Goal: Transaction & Acquisition: Book appointment/travel/reservation

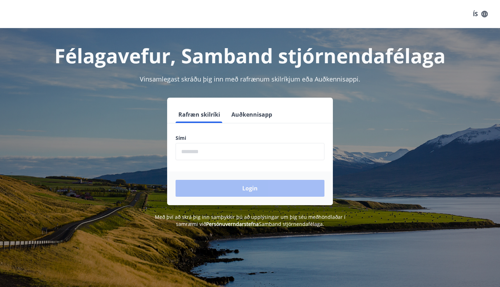
click at [229, 156] on input "phone" at bounding box center [249, 151] width 149 height 17
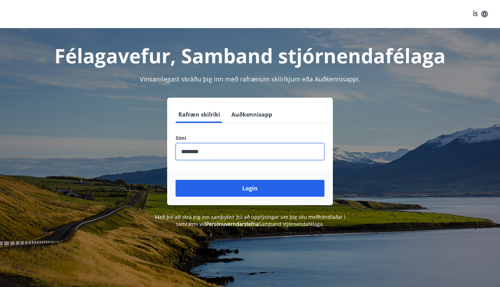
type input "********"
click at [250, 188] on button "Login" at bounding box center [249, 188] width 149 height 17
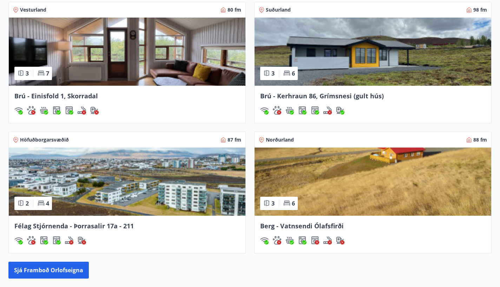
scroll to position [617, 0]
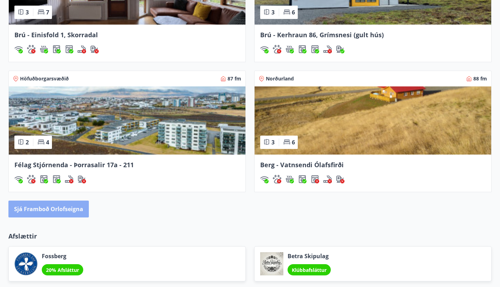
click at [73, 205] on button "Sjá framboð orlofseigna" at bounding box center [48, 208] width 80 height 17
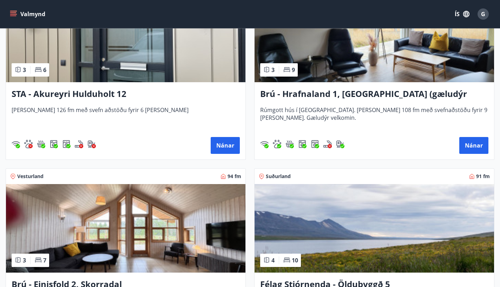
scroll to position [530, 0]
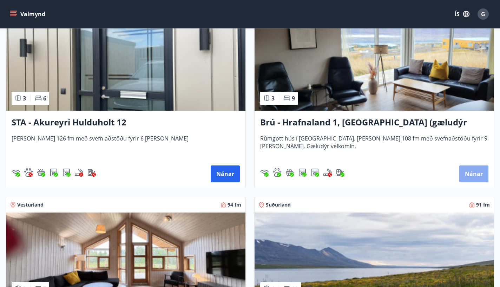
click at [466, 174] on button "Nánar" at bounding box center [473, 173] width 29 height 17
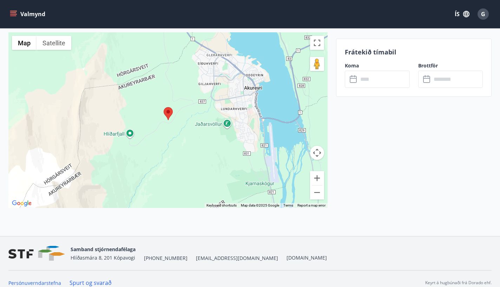
scroll to position [1450, 0]
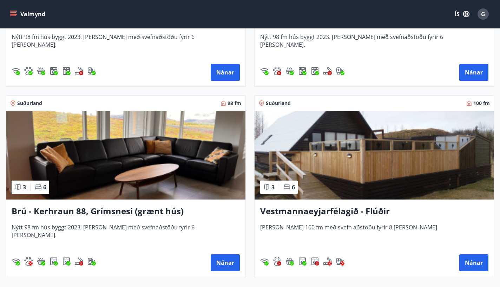
scroll to position [2613, 0]
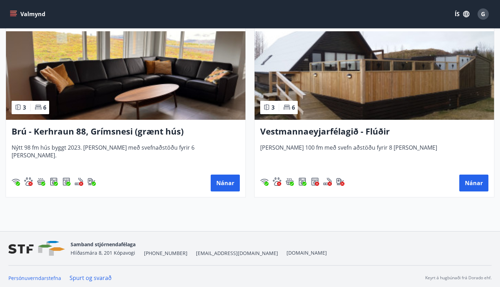
click at [362, 130] on h3 "Vestmannaeyjarfélagið - Flúðir" at bounding box center [374, 131] width 228 height 13
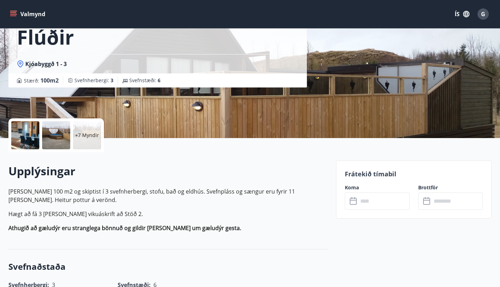
scroll to position [73, 0]
click at [85, 137] on p "+7 Myndir" at bounding box center [87, 135] width 24 height 7
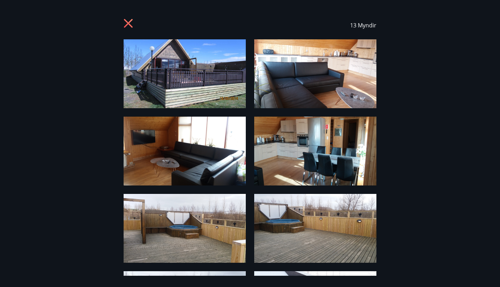
click at [130, 24] on icon at bounding box center [129, 24] width 11 height 11
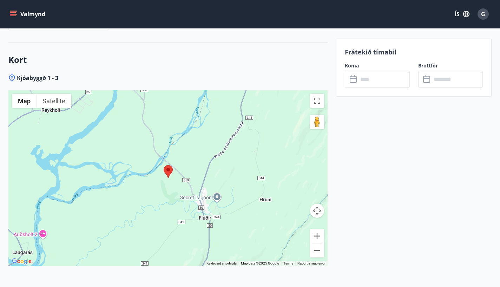
scroll to position [1113, 0]
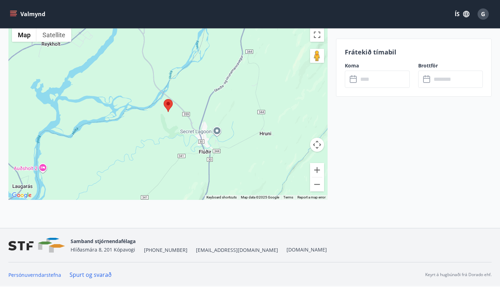
click at [19, 13] on button "Valmynd" at bounding box center [28, 14] width 40 height 13
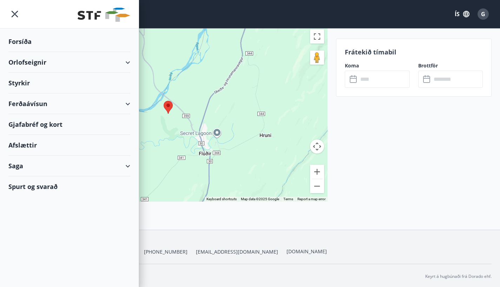
scroll to position [1110, 0]
click at [126, 61] on div "Orlofseignir" at bounding box center [69, 62] width 122 height 21
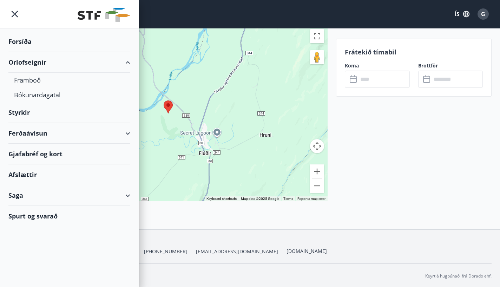
scroll to position [1112, 0]
click at [34, 80] on div "Framboð" at bounding box center [69, 80] width 111 height 15
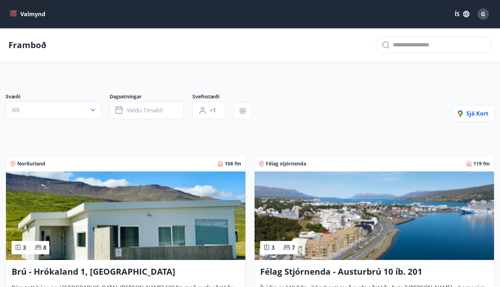
click at [18, 14] on button "Valmynd" at bounding box center [28, 14] width 40 height 13
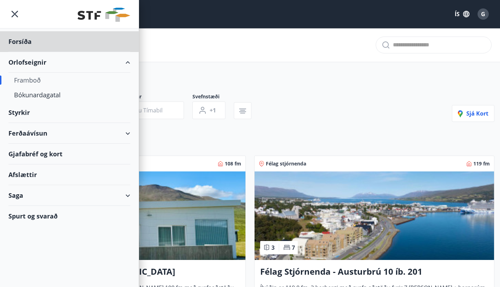
click at [27, 112] on div "Styrkir" at bounding box center [69, 112] width 122 height 21
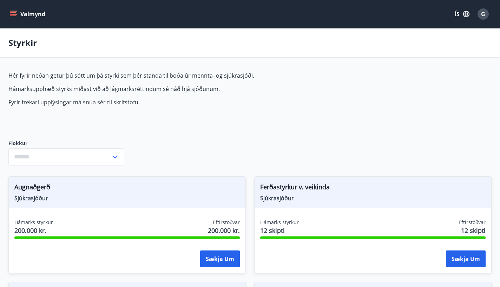
type input "***"
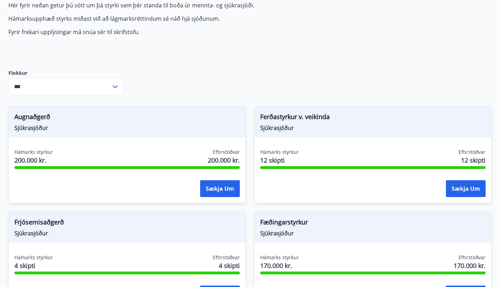
scroll to position [69, 0]
